Goal: Use online tool/utility: Use online tool/utility

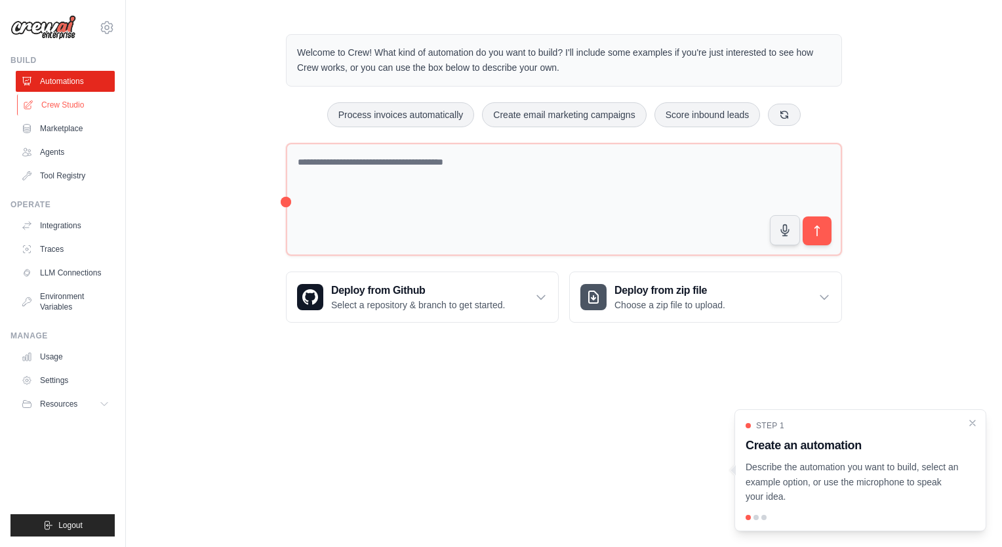
click at [49, 106] on link "Crew Studio" at bounding box center [66, 104] width 99 height 21
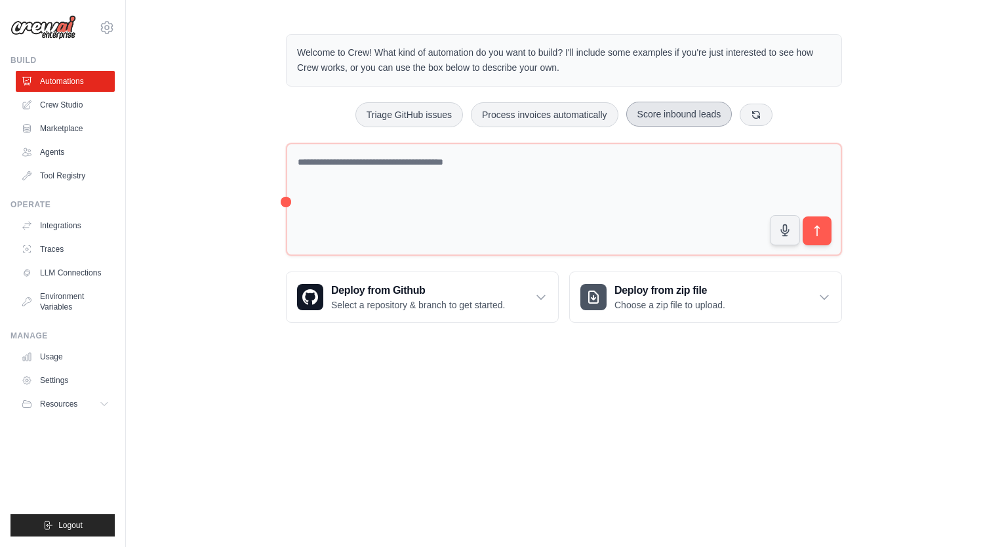
click at [671, 111] on button "Score inbound leads" at bounding box center [679, 114] width 106 height 25
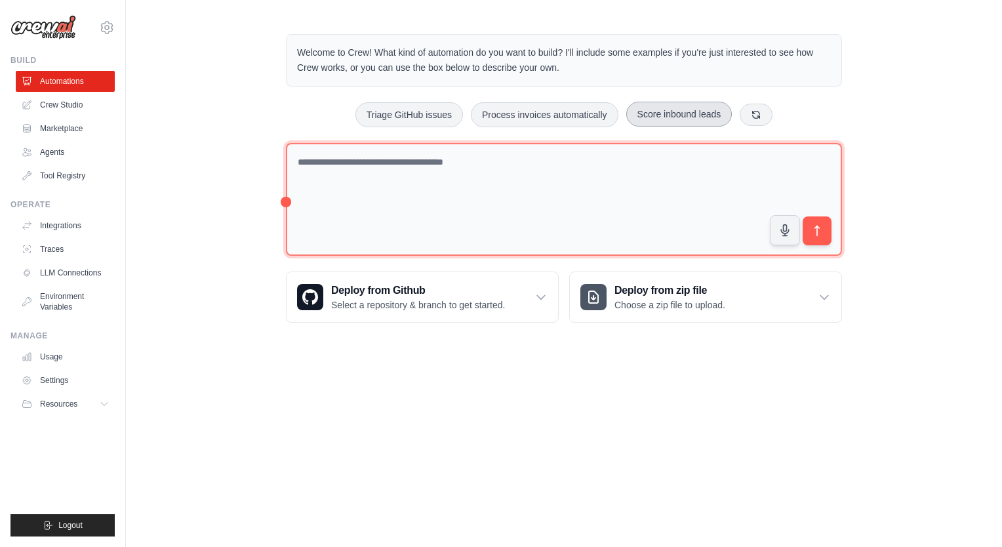
type textarea "**********"
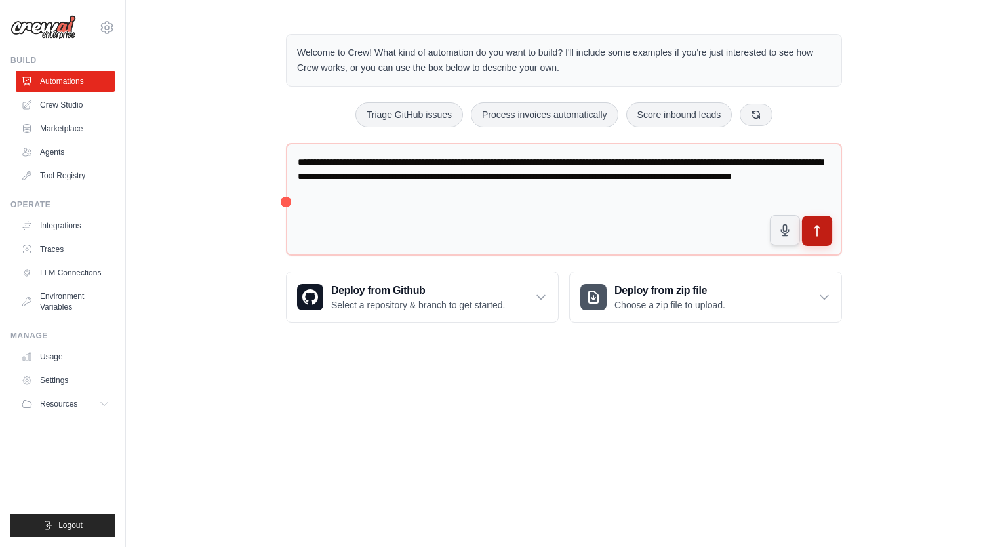
click at [814, 228] on icon "submit" at bounding box center [817, 231] width 14 height 14
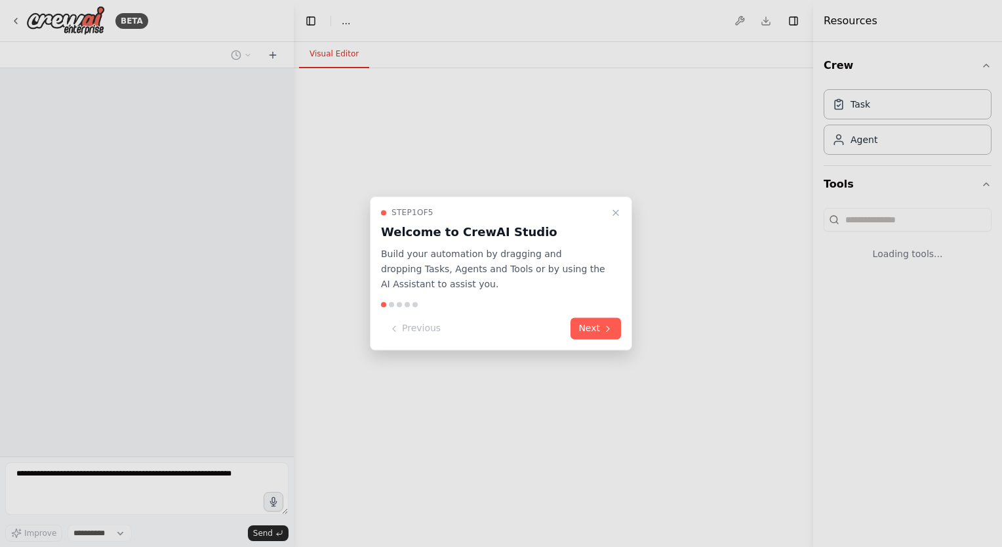
select select "****"
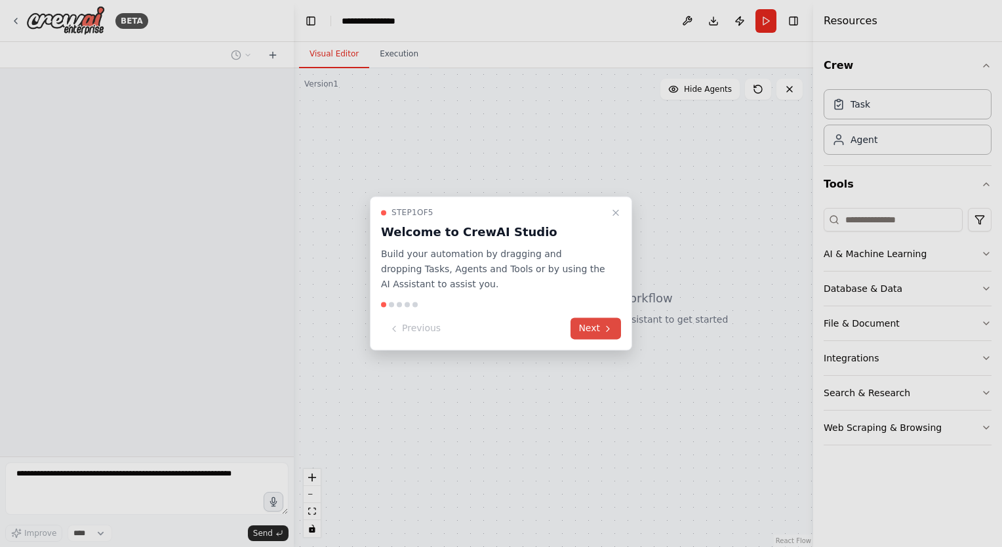
click at [609, 332] on icon at bounding box center [607, 328] width 10 height 10
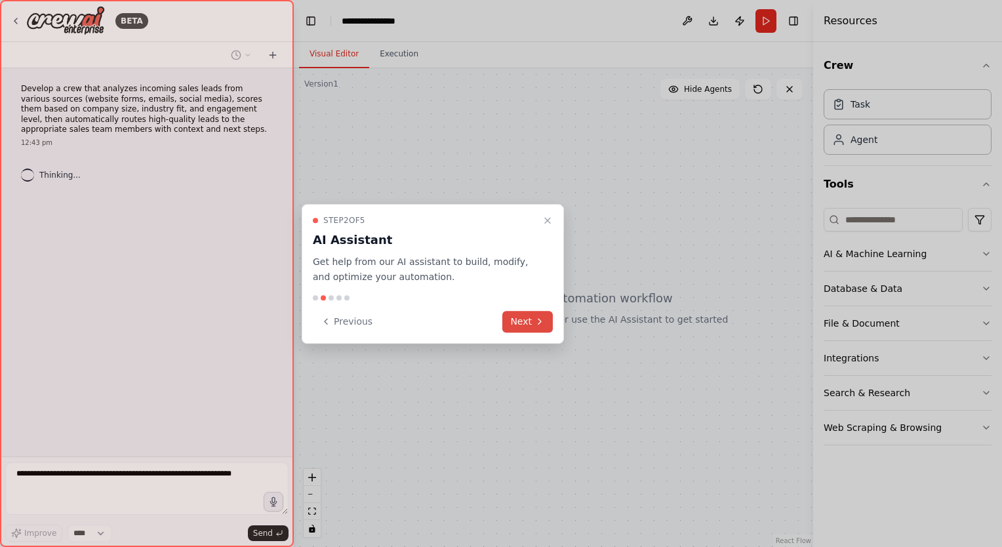
click at [527, 323] on button "Next" at bounding box center [527, 322] width 50 height 22
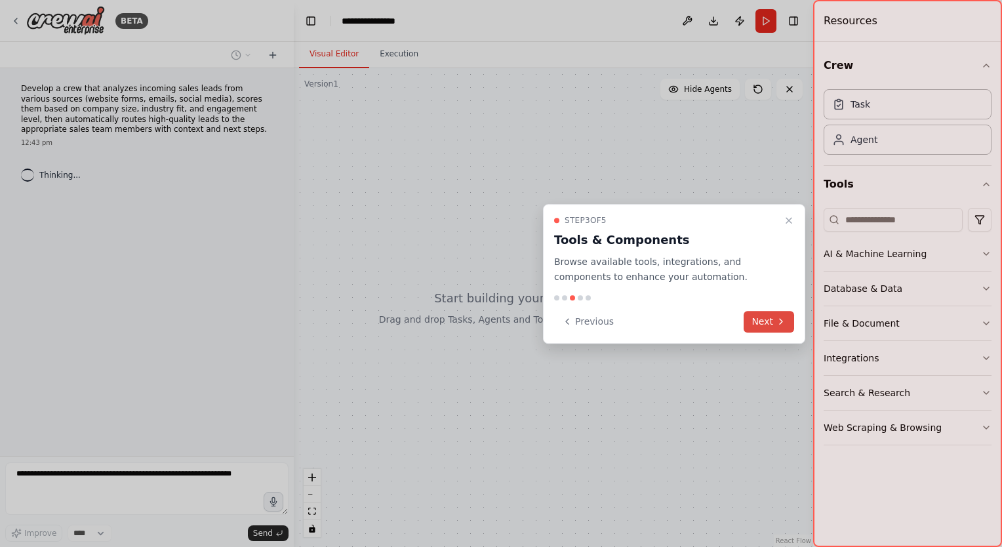
click at [766, 318] on button "Next" at bounding box center [768, 322] width 50 height 22
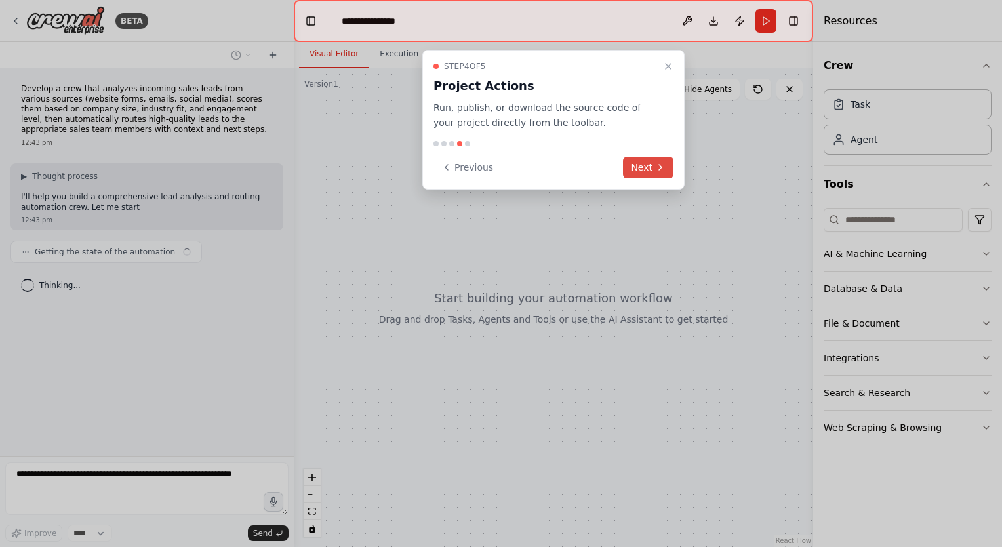
click at [669, 172] on button "Next" at bounding box center [648, 168] width 50 height 22
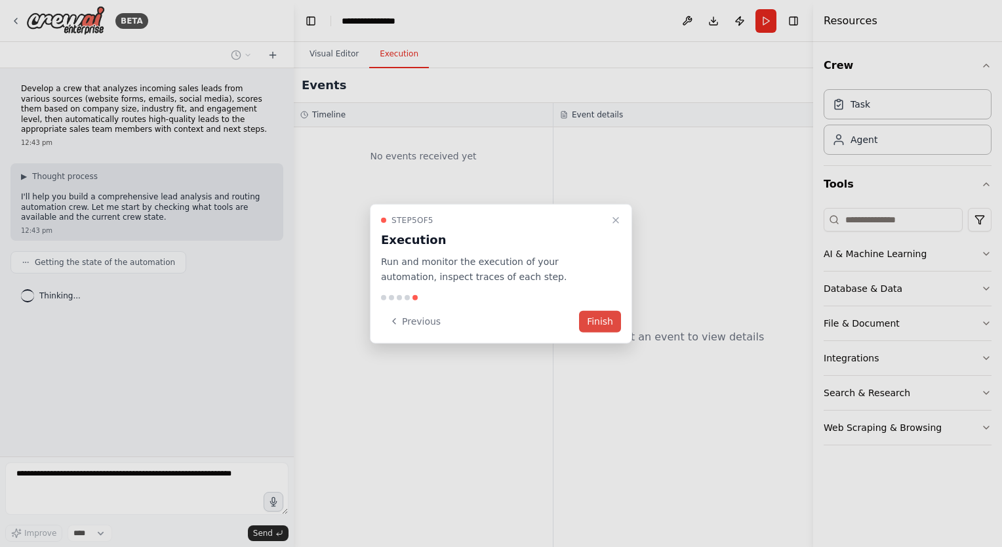
click at [593, 321] on button "Finish" at bounding box center [600, 321] width 42 height 22
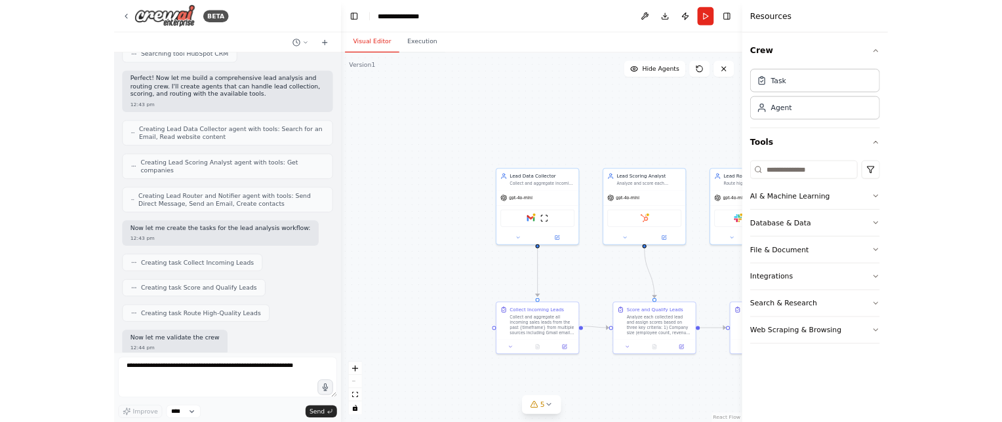
scroll to position [443, 0]
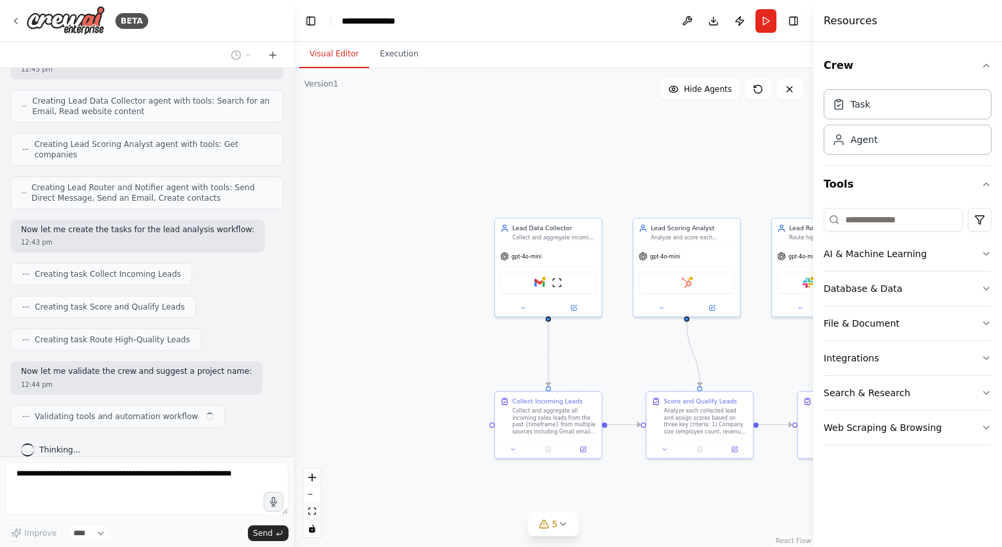
drag, startPoint x: 464, startPoint y: 368, endPoint x: 347, endPoint y: 343, distance: 119.5
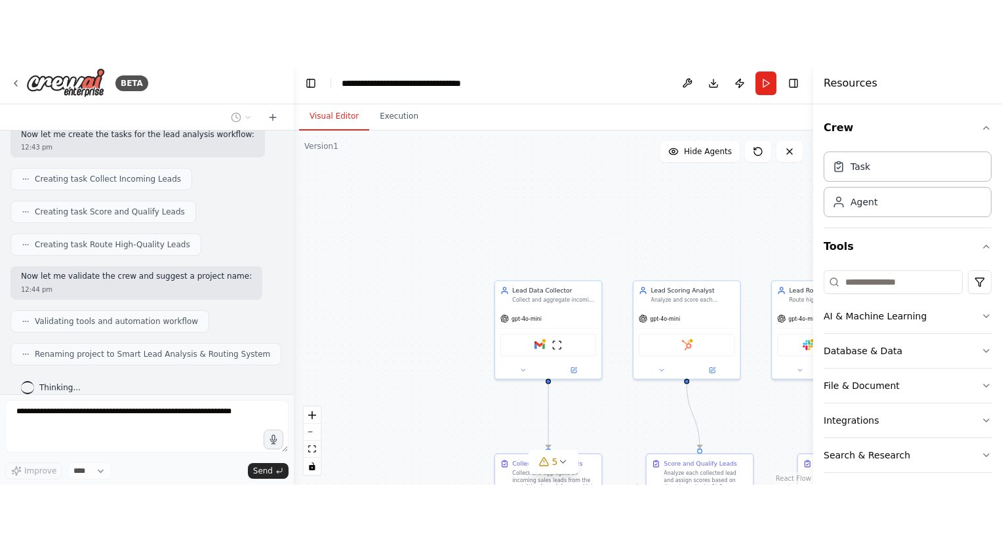
scroll to position [476, 0]
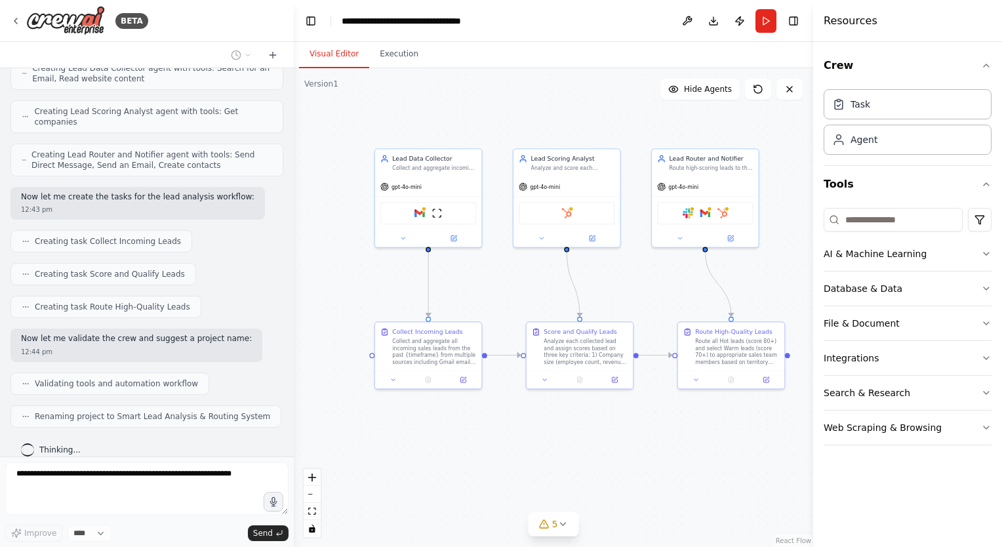
drag, startPoint x: 443, startPoint y: 366, endPoint x: 323, endPoint y: 296, distance: 138.6
click at [323, 296] on div ".deletable-edge-delete-btn { width: 20px; height: 20px; border: 0px solid #ffff…" at bounding box center [553, 307] width 519 height 479
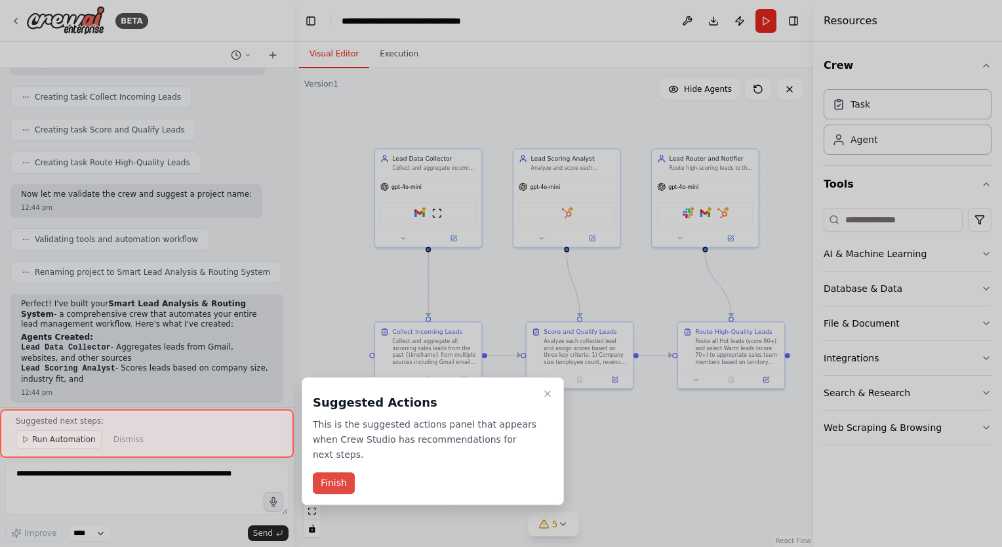
click at [344, 472] on button "Finish" at bounding box center [334, 483] width 42 height 22
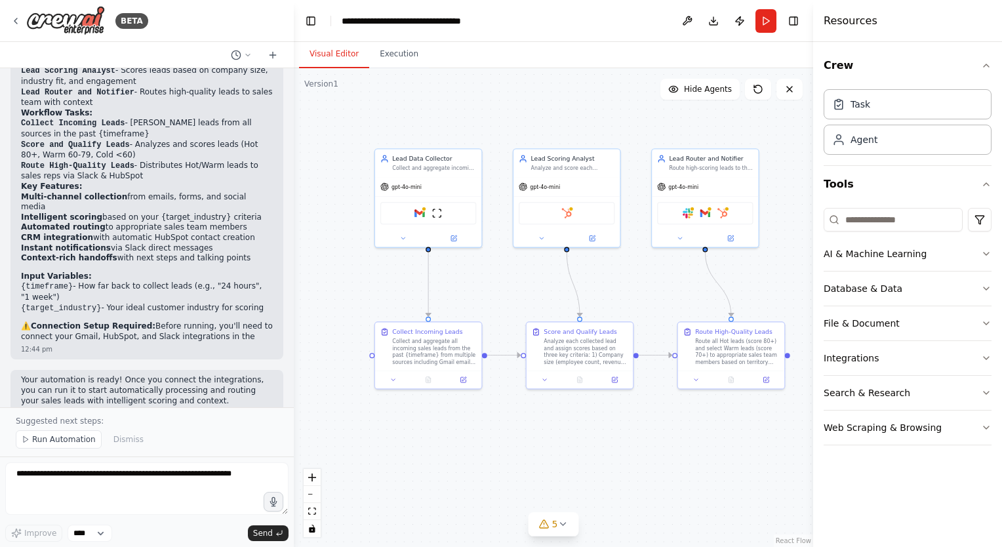
scroll to position [928, 0]
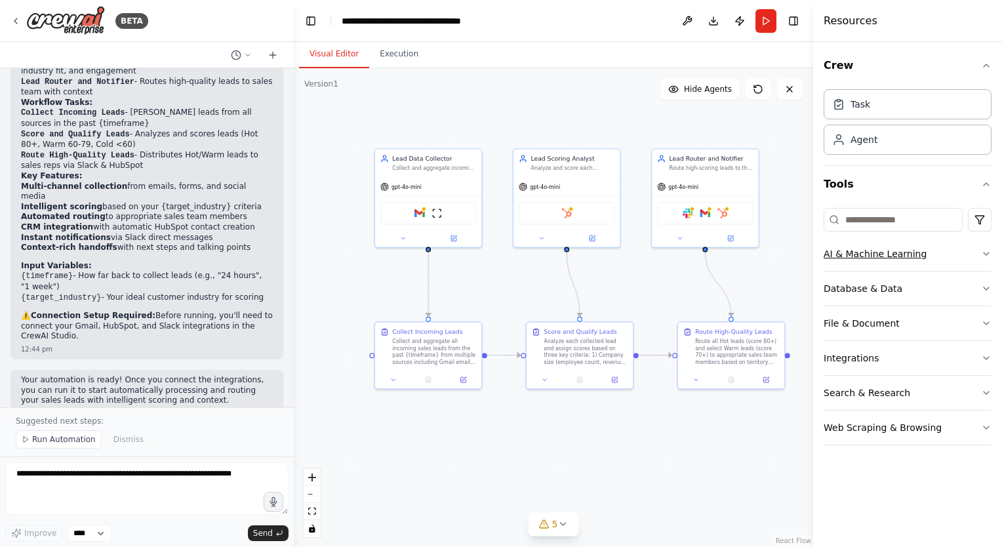
click at [913, 248] on button "AI & Machine Learning" at bounding box center [907, 254] width 168 height 34
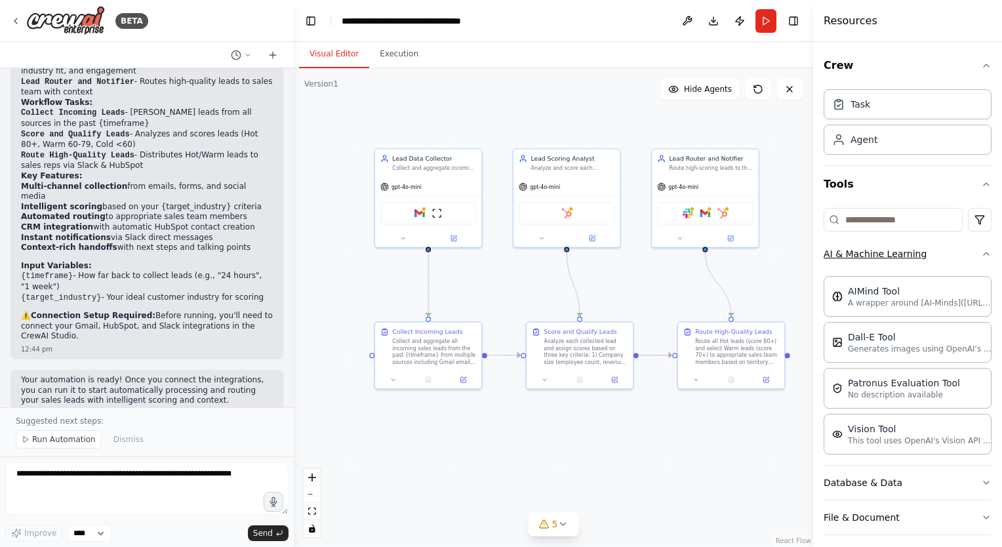
click at [939, 264] on button "AI & Machine Learning" at bounding box center [907, 254] width 168 height 34
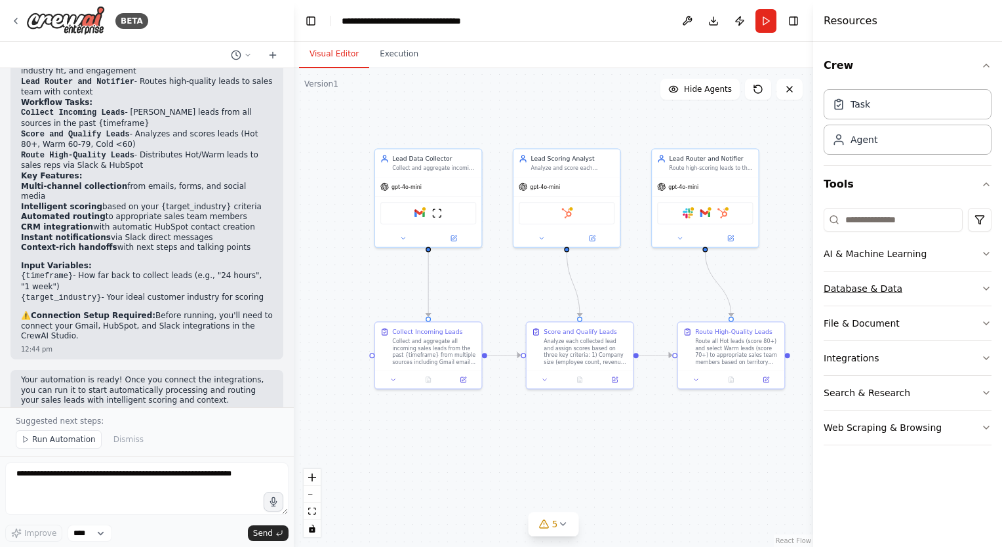
click at [930, 285] on button "Database & Data" at bounding box center [907, 288] width 168 height 34
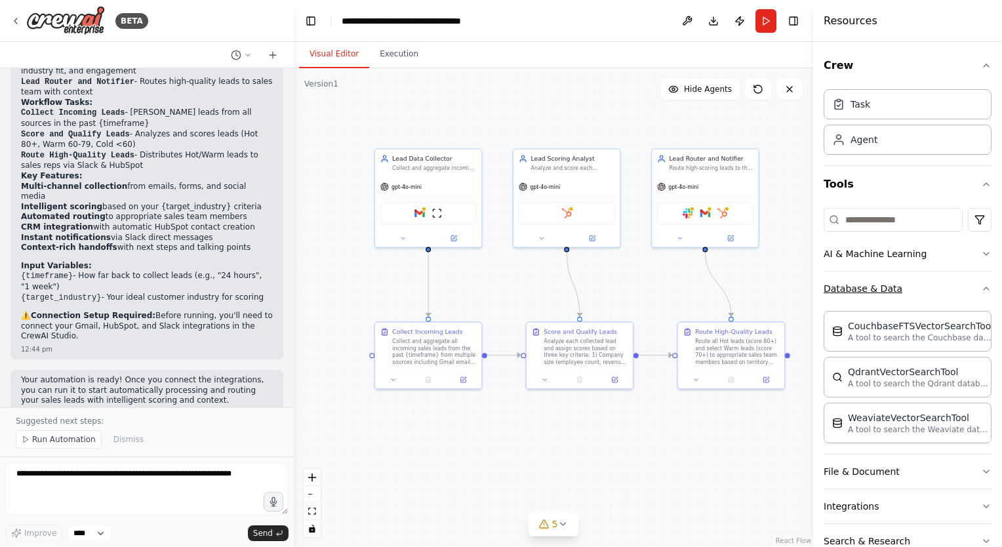
click at [930, 285] on button "Database & Data" at bounding box center [907, 288] width 168 height 34
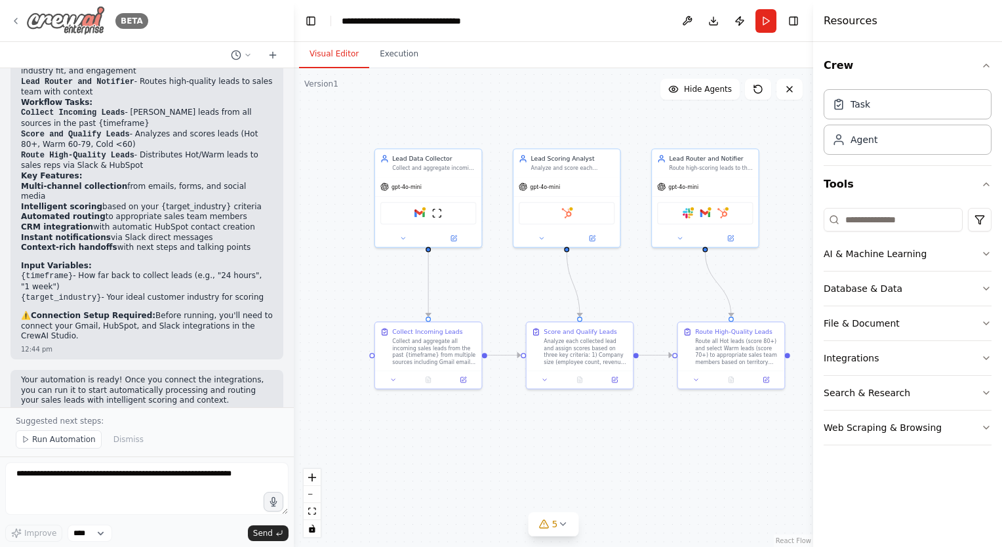
click at [77, 28] on img at bounding box center [65, 21] width 79 height 30
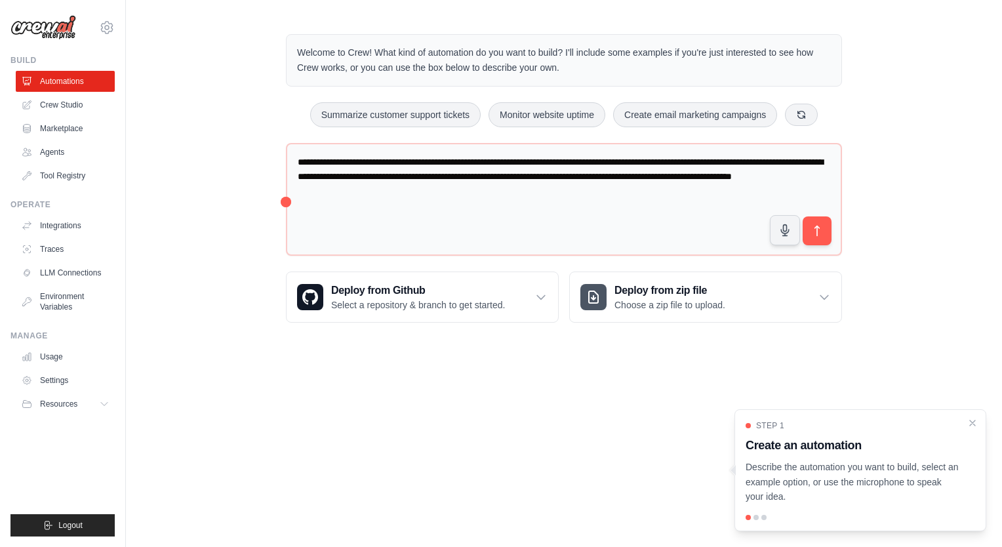
click at [69, 516] on button "Logout" at bounding box center [62, 525] width 104 height 22
click at [973, 426] on icon "Close walkthrough" at bounding box center [972, 422] width 12 height 12
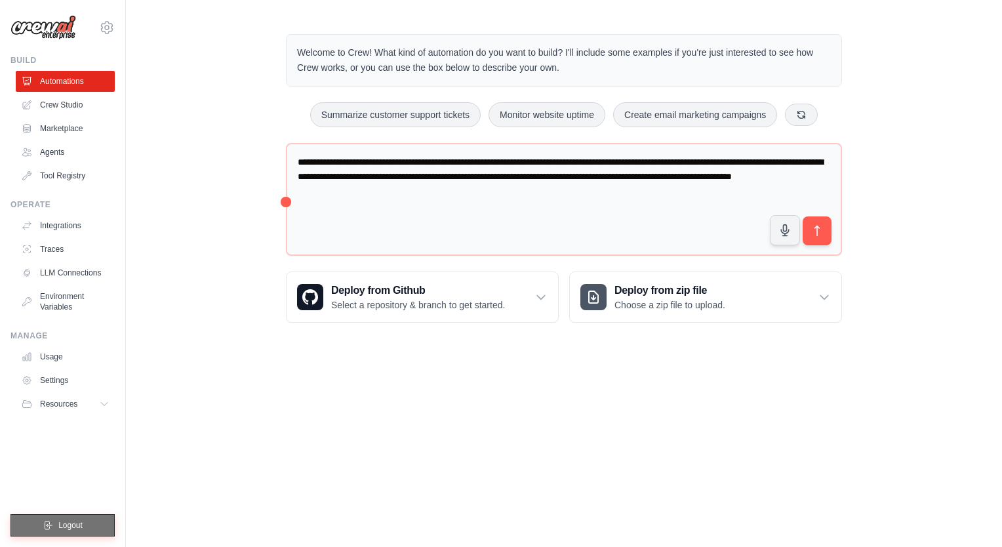
click at [48, 528] on icon "submit" at bounding box center [48, 525] width 10 height 10
